Goal: Transaction & Acquisition: Purchase product/service

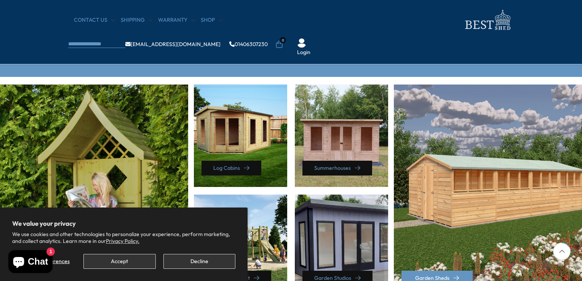
scroll to position [381, 0]
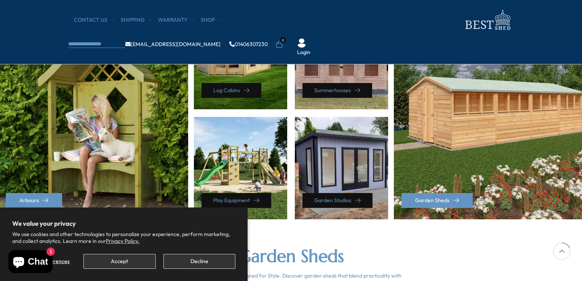
click at [349, 69] on div "Summerhouses" at bounding box center [341, 58] width 93 height 102
click at [349, 89] on link "Summerhouses" at bounding box center [337, 90] width 70 height 15
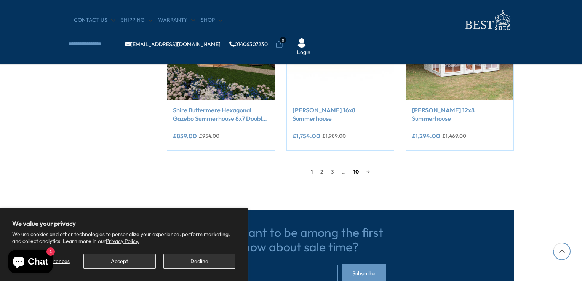
scroll to position [698, 0]
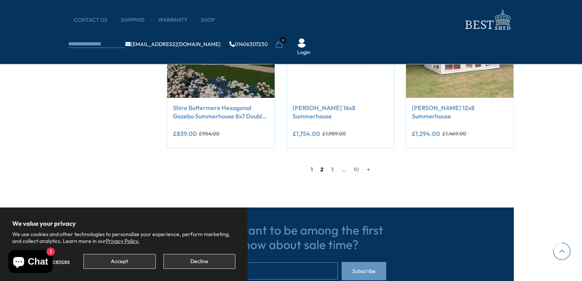
click at [320, 170] on link "2" at bounding box center [322, 169] width 11 height 11
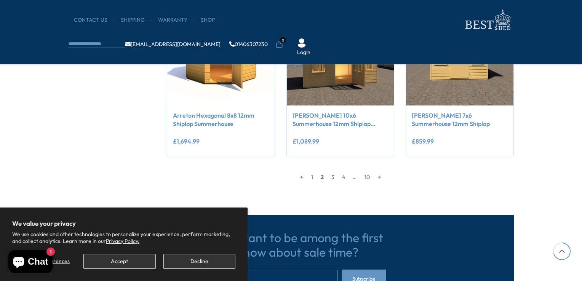
scroll to position [762, 0]
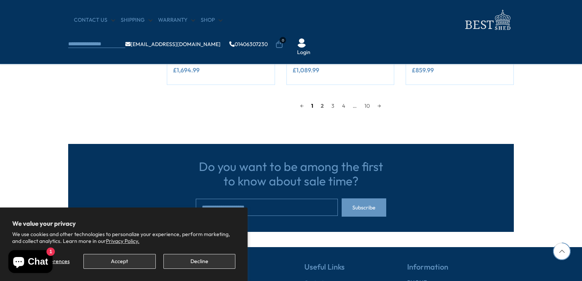
click at [312, 105] on link "1" at bounding box center [312, 105] width 10 height 11
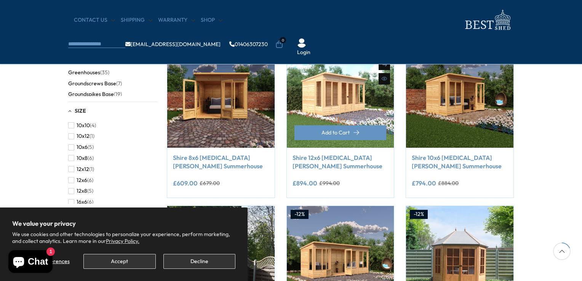
scroll to position [145, 0]
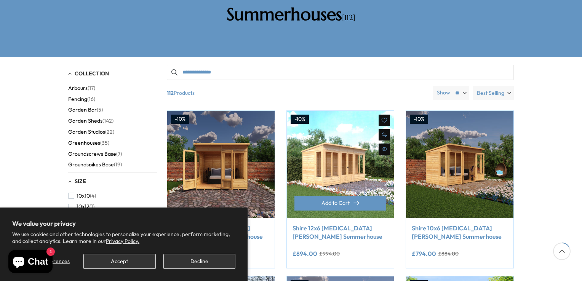
click at [346, 147] on img at bounding box center [340, 164] width 107 height 107
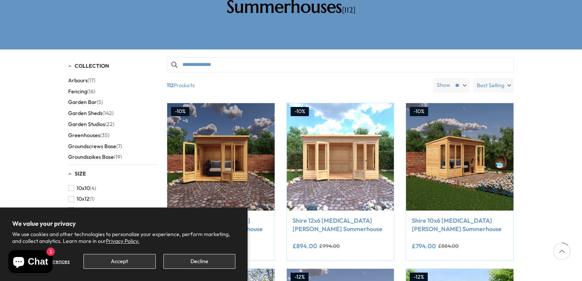
scroll to position [79, 0]
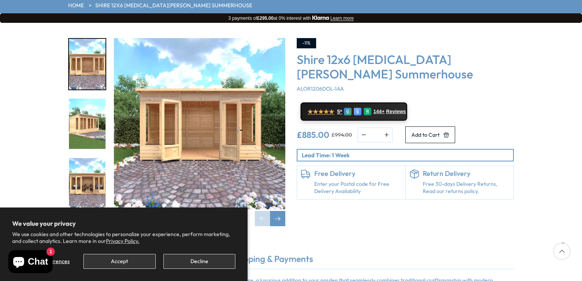
scroll to position [127, 0]
